Goal: Complete application form

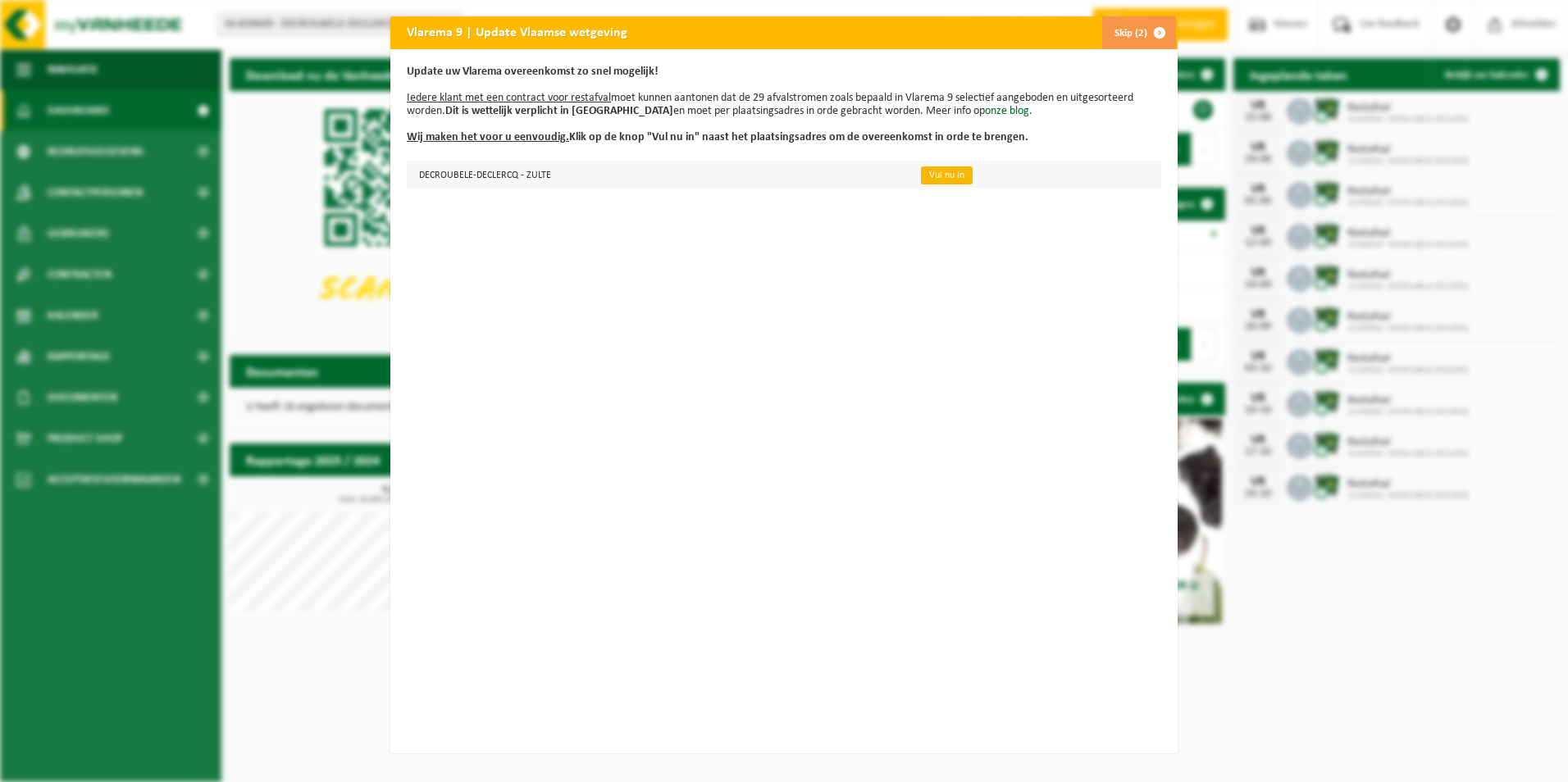
click at [940, 177] on link "Vul nu in" at bounding box center [947, 175] width 51 height 18
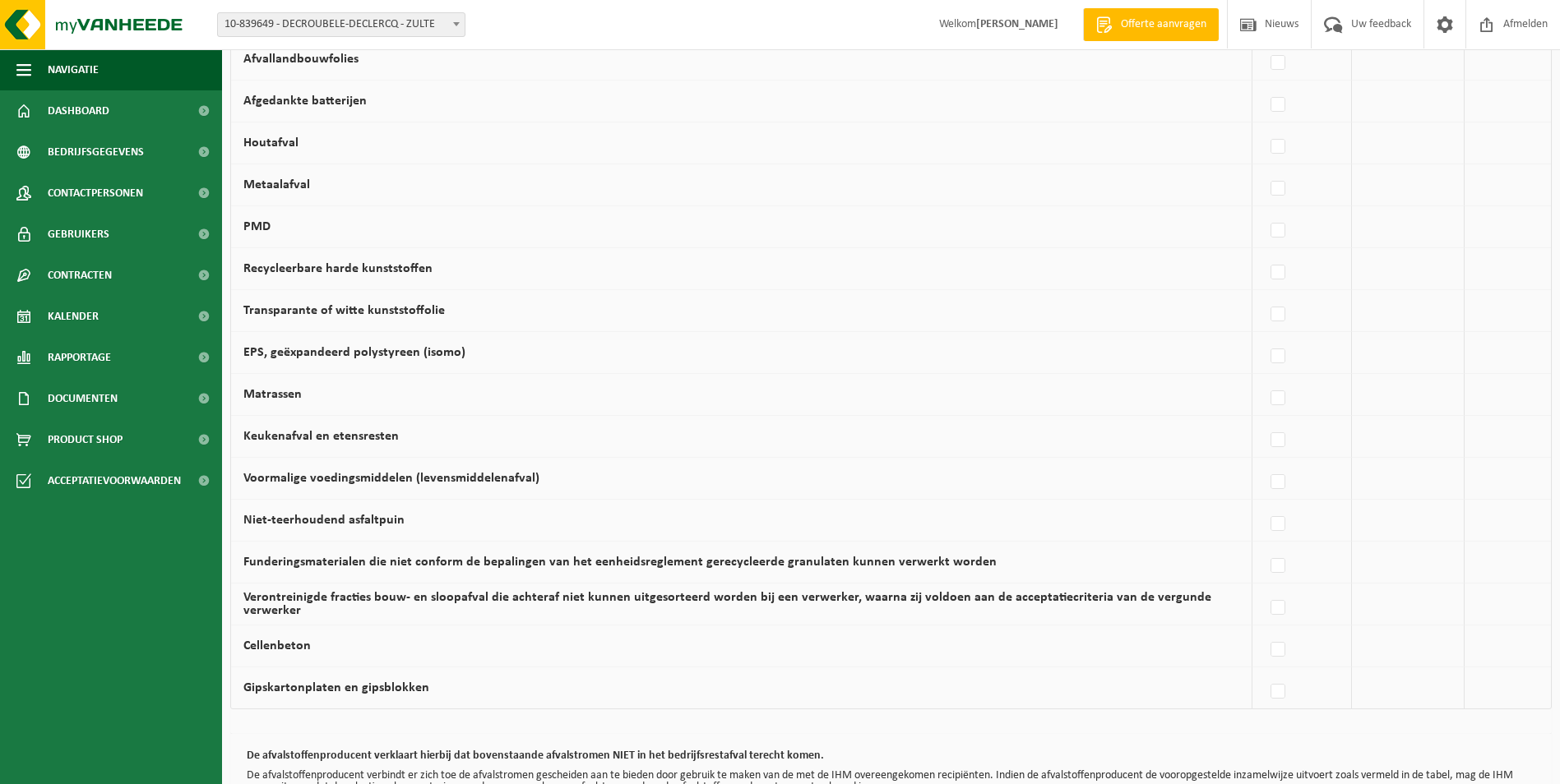
scroll to position [822, 0]
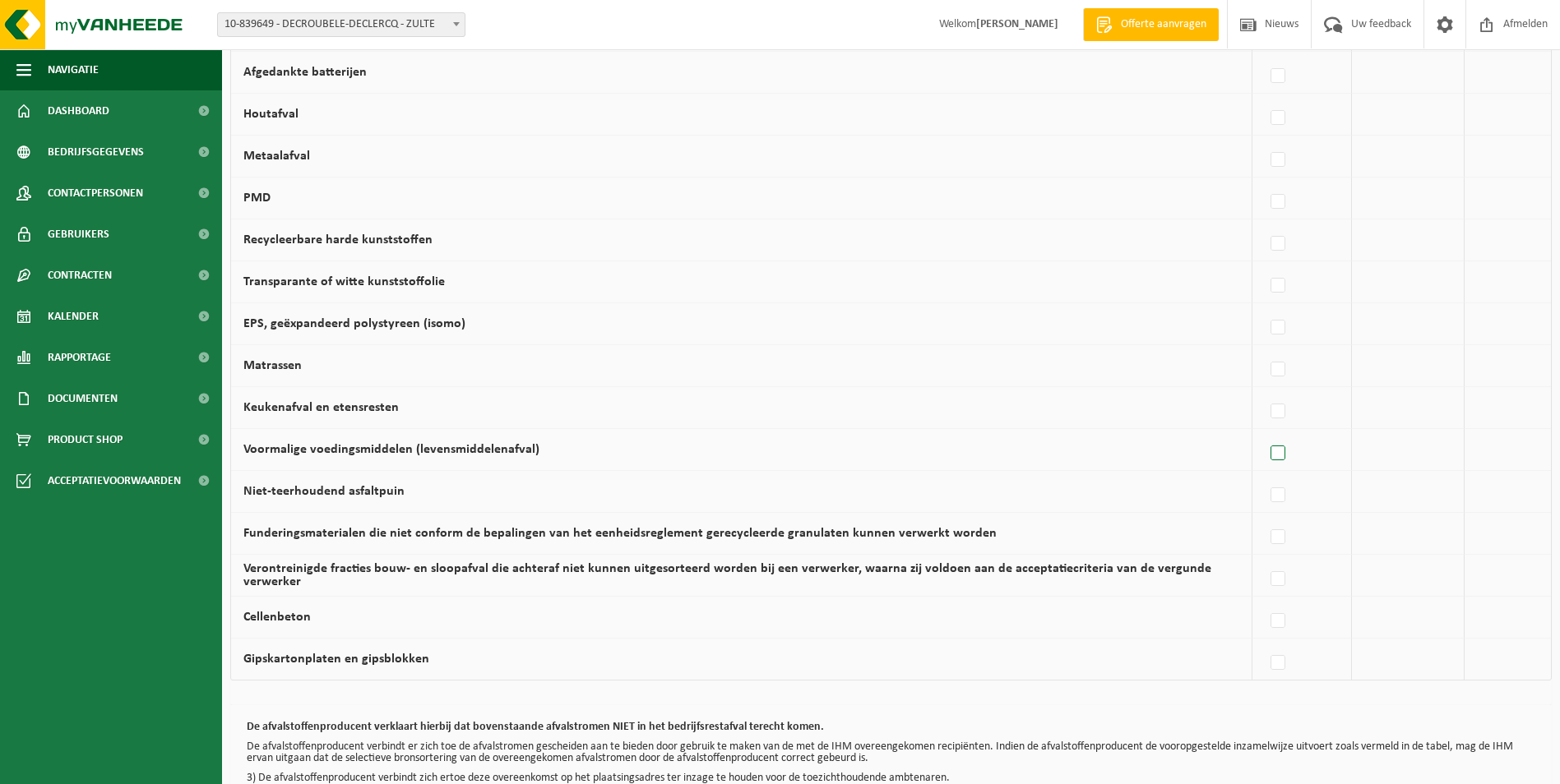
click at [1278, 455] on label at bounding box center [1278, 453] width 23 height 25
click at [1265, 433] on input "Voormalige voedingsmiddelen (levensmiddelenafval)" at bounding box center [1264, 432] width 1 height 1
checkbox input "true"
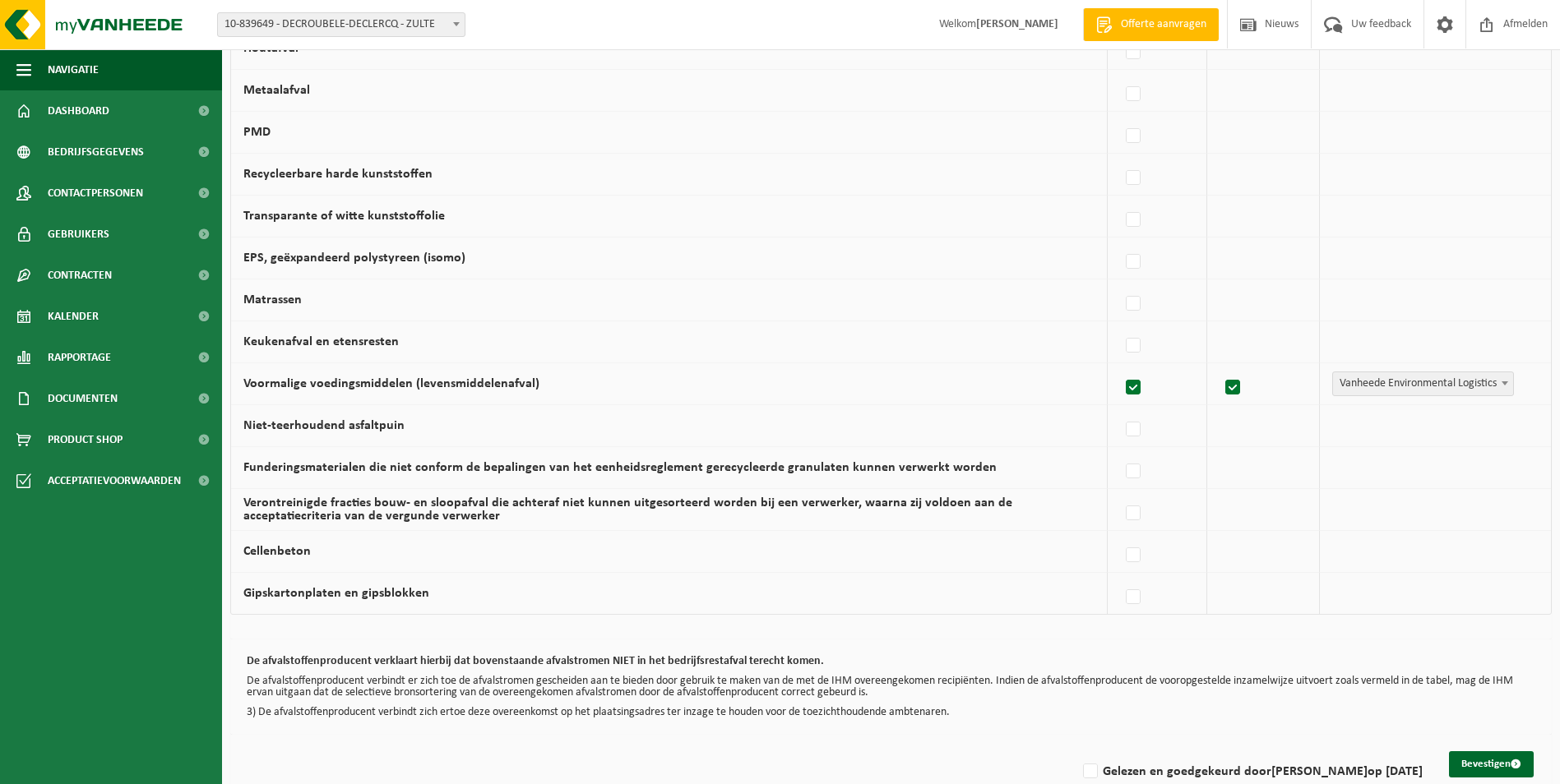
scroll to position [904, 0]
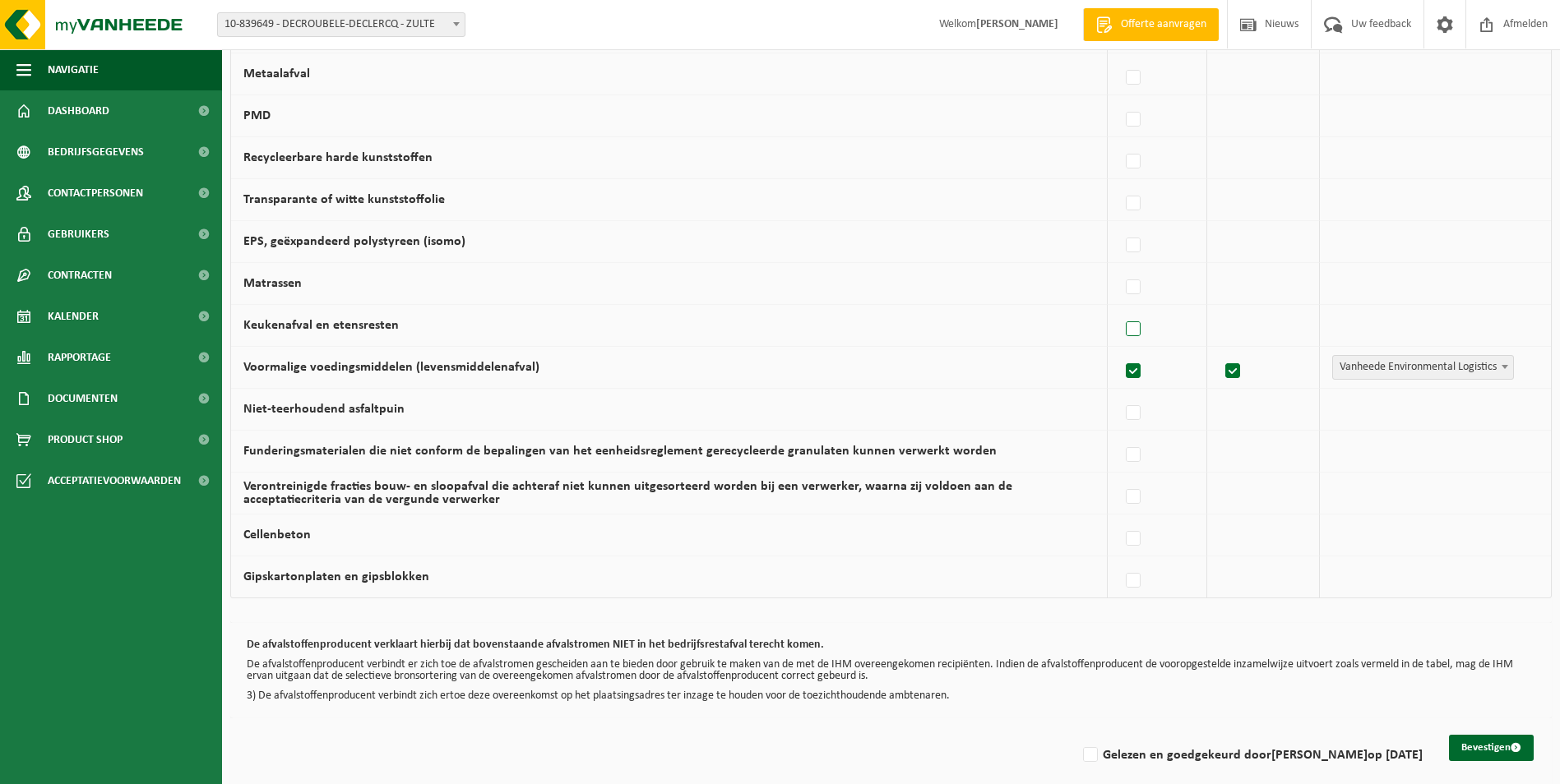
click at [1134, 328] on label at bounding box center [1133, 329] width 23 height 25
click at [1120, 309] on input "Keukenafval en etensresten" at bounding box center [1119, 308] width 1 height 1
checkbox input "true"
click at [1086, 758] on label "Gelezen en goedgekeurd door [PERSON_NAME] op [DATE]" at bounding box center [1251, 755] width 343 height 25
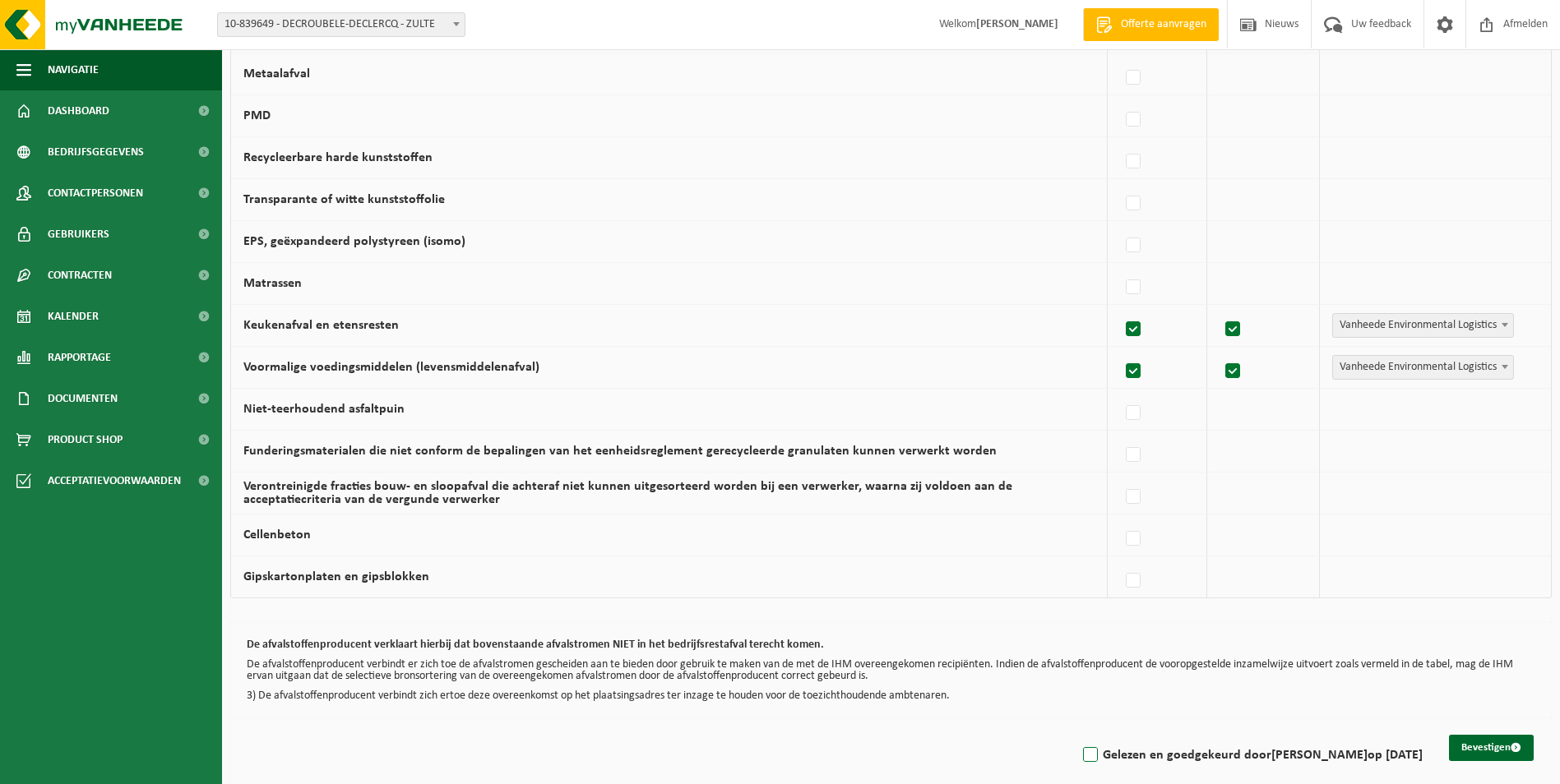
click at [1078, 735] on input "Gelezen en goedgekeurd door [PERSON_NAME] op [DATE]" at bounding box center [1077, 734] width 1 height 1
checkbox input "true"
click at [1489, 744] on button "Bevestigen" at bounding box center [1492, 747] width 85 height 27
